Goal: Task Accomplishment & Management: Manage account settings

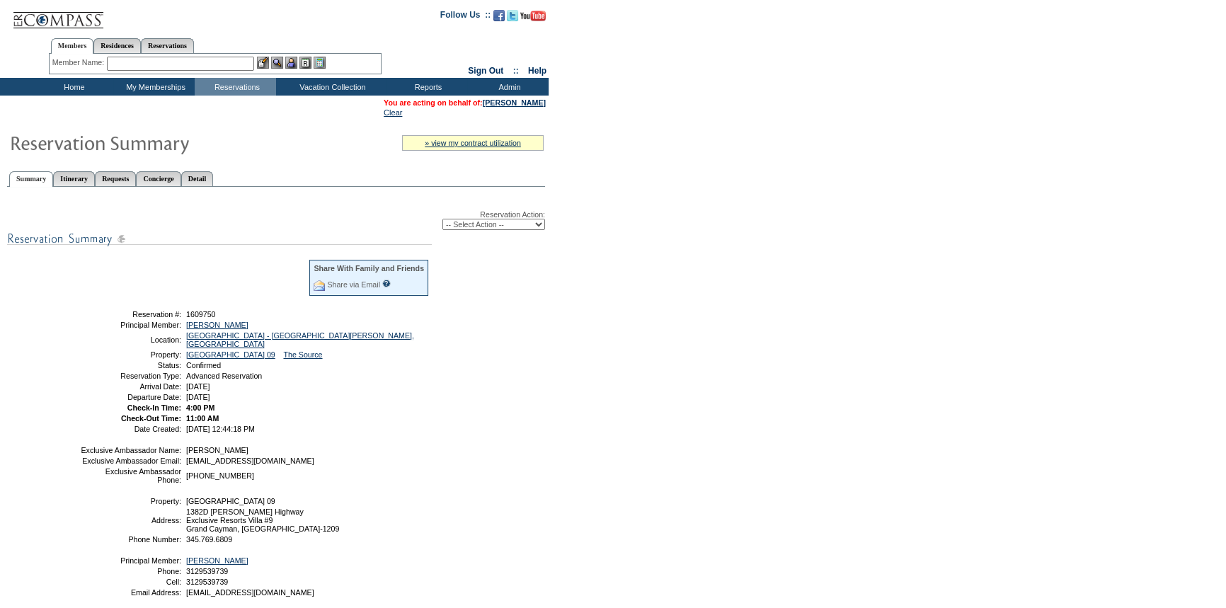
click at [198, 66] on input "text" at bounding box center [180, 64] width 147 height 14
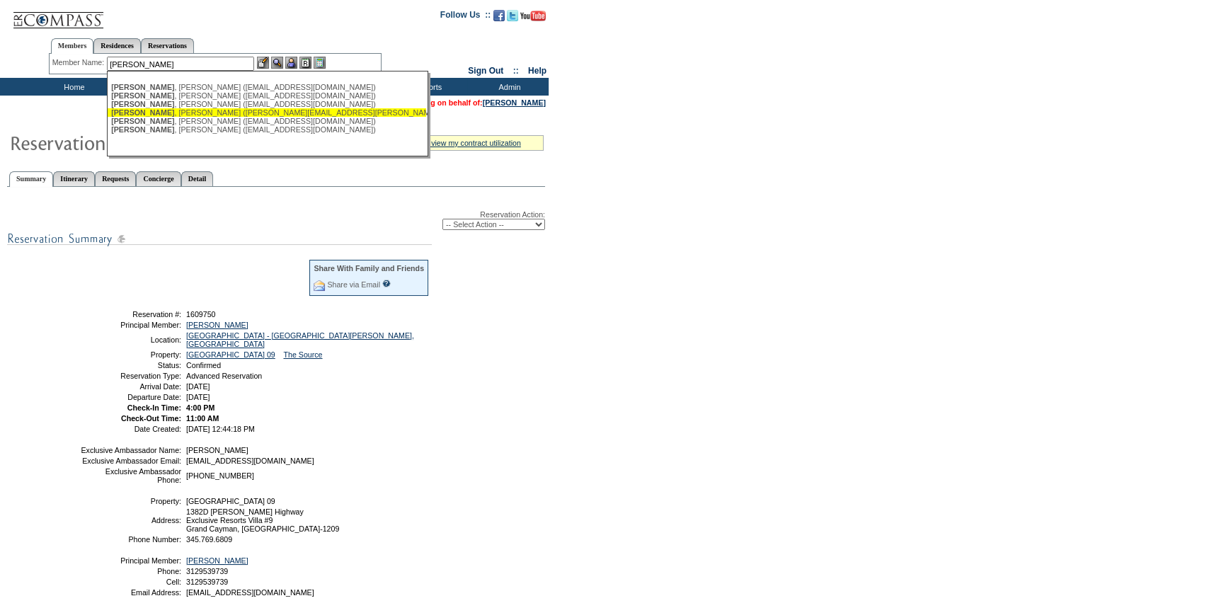
click at [189, 117] on div "[PERSON_NAME] ([PERSON_NAME][EMAIL_ADDRESS][PERSON_NAME][DOMAIN_NAME])" at bounding box center [266, 112] width 311 height 8
type input "[PERSON_NAME] ([PERSON_NAME][EMAIL_ADDRESS][PERSON_NAME][DOMAIN_NAME])"
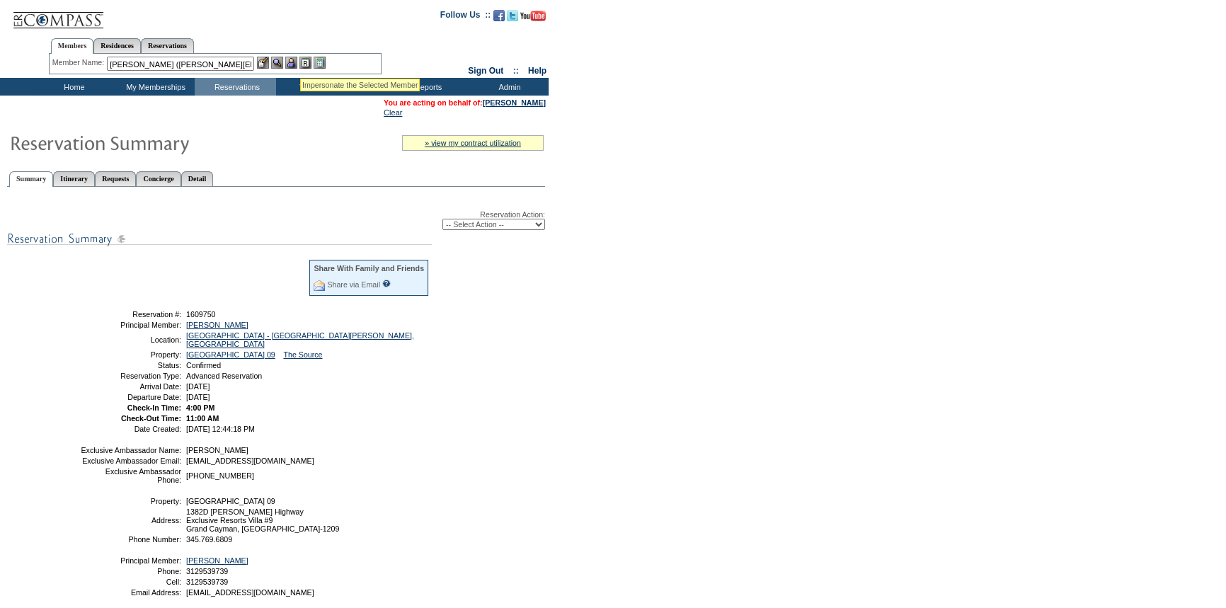
click at [294, 59] on img at bounding box center [291, 63] width 12 height 12
click at [279, 60] on img at bounding box center [277, 63] width 12 height 12
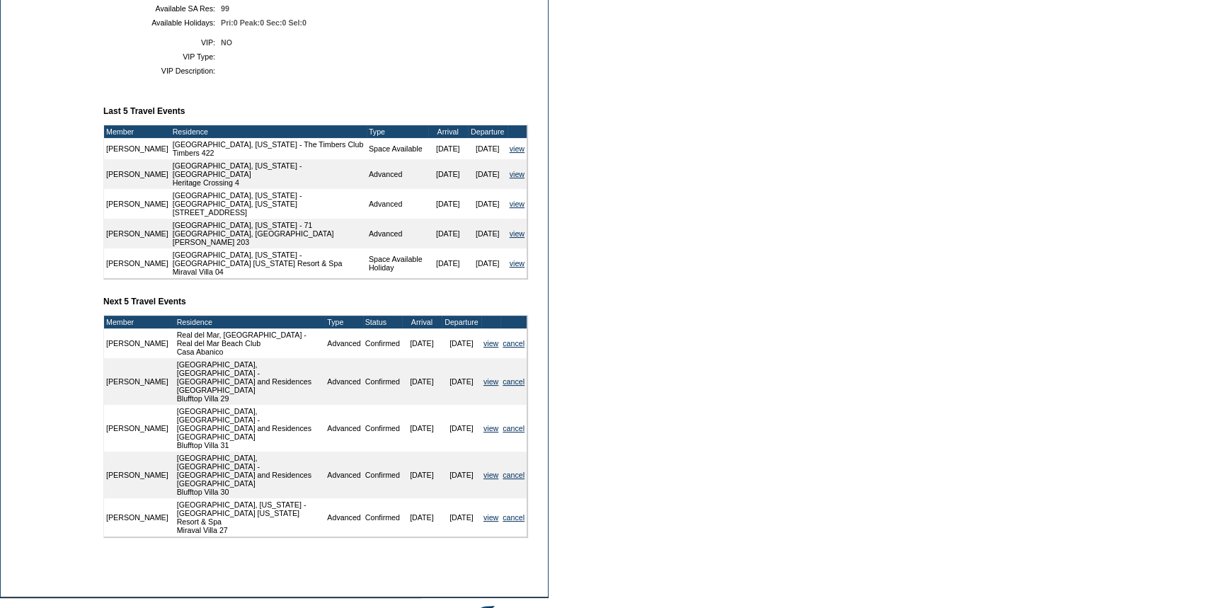
scroll to position [450, 0]
click at [507, 470] on link "cancel" at bounding box center [513, 474] width 22 height 8
